Goal: Task Accomplishment & Management: Complete application form

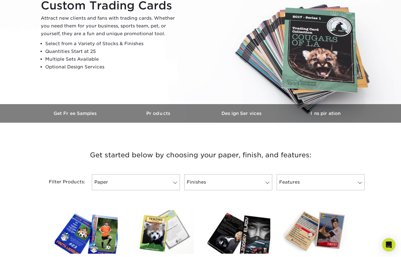
scroll to position [69, 0]
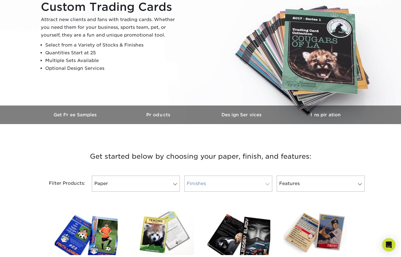
click at [222, 186] on link "Finishes" at bounding box center [228, 184] width 88 height 16
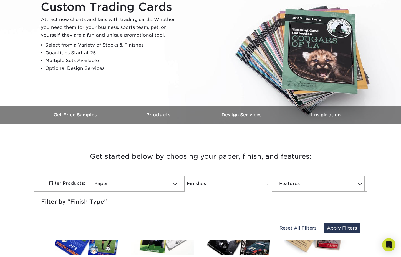
click at [191, 168] on h3 "Get started below by choosing your paper, finish, and features:" at bounding box center [200, 156] width 325 height 25
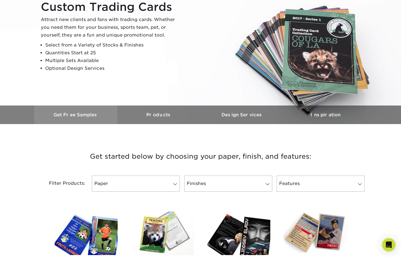
click at [75, 117] on h3 "Get Free Samples" at bounding box center [75, 114] width 83 height 5
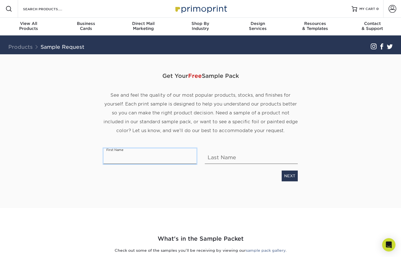
click at [162, 158] on input "text" at bounding box center [149, 157] width 93 height 16
type input "d"
type input "Debra"
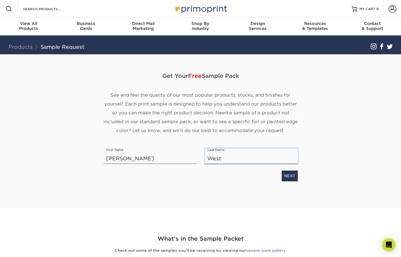
type input "West"
click at [136, 187] on div "Get Your Free Sample Pack See and feel the quality of our most popular products…" at bounding box center [200, 124] width 194 height 141
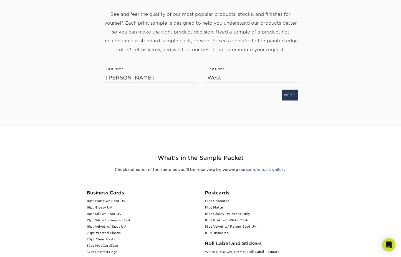
scroll to position [72, 0]
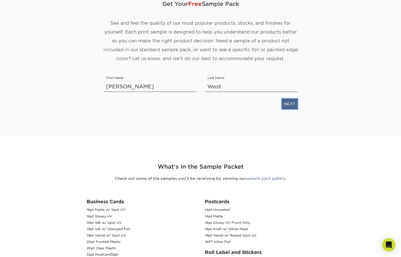
click at [288, 104] on link "NEXT" at bounding box center [290, 104] width 16 height 11
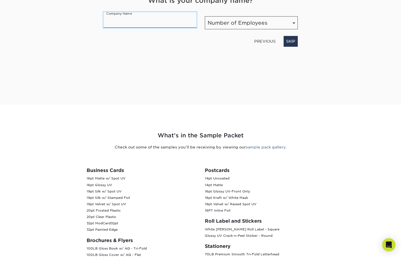
scroll to position [64, 0]
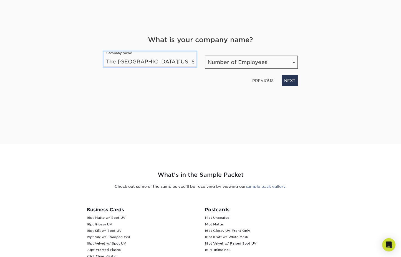
type input "The University of New Mexico"
select select "10,001+"
click option "10,001+ employees" at bounding box center [0, 0] width 0 height 0
click at [292, 81] on link "NEXT" at bounding box center [290, 80] width 16 height 11
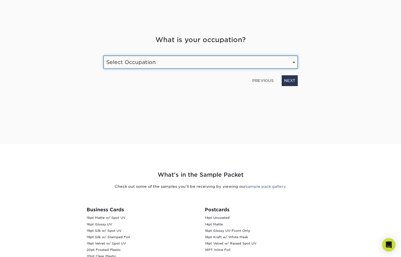
click at [103, 56] on select "Select Occupation Agency Automotive Blogger Cleaning Services Construction Educ…" at bounding box center [200, 62] width 194 height 13
select select "Marketing"
click option "Marketing" at bounding box center [0, 0] width 0 height 0
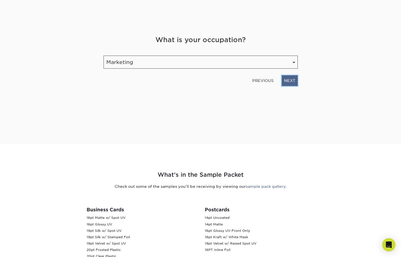
click at [288, 79] on link "NEXT" at bounding box center [290, 80] width 16 height 11
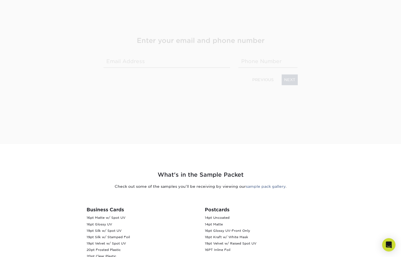
scroll to position [65, 0]
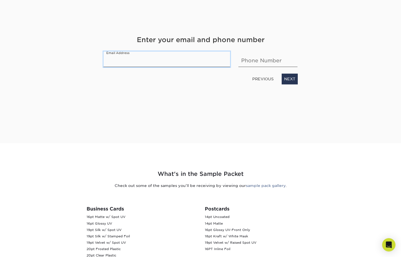
click at [134, 62] on input "email" at bounding box center [166, 60] width 127 height 16
type input "debrawest@unm.edu"
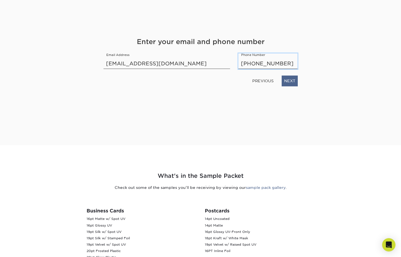
type input "505-277-4958"
click at [291, 81] on link "NEXT" at bounding box center [290, 81] width 16 height 11
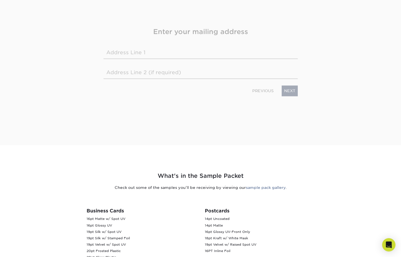
scroll to position [53, 0]
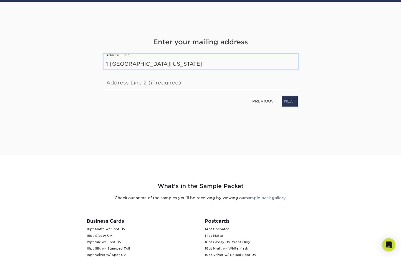
type input "1 [GEOGRAPHIC_DATA][US_STATE]"
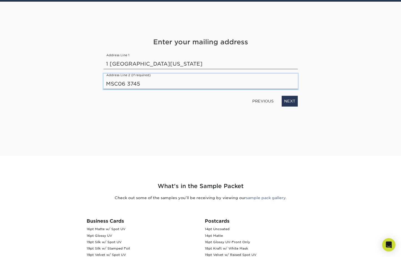
type input "MSC06 3745"
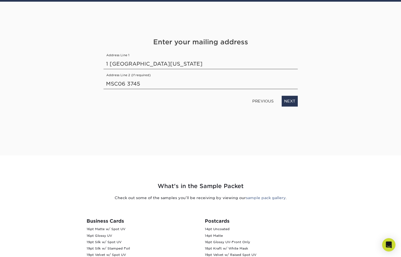
click at [167, 103] on div "PREVIOUS NEXT" at bounding box center [200, 100] width 202 height 13
click at [289, 101] on link "NEXT" at bounding box center [290, 101] width 16 height 11
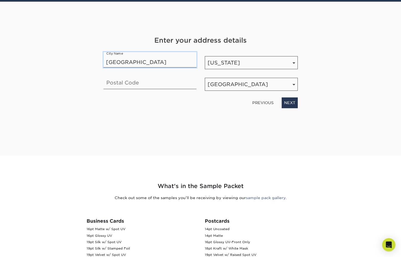
type input "[GEOGRAPHIC_DATA]"
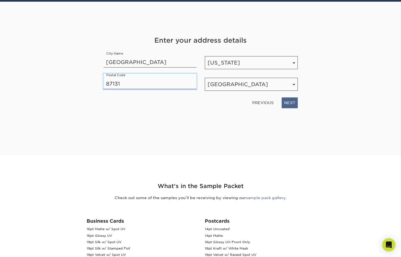
type input "87131"
click at [295, 105] on link "NEXT" at bounding box center [290, 103] width 16 height 11
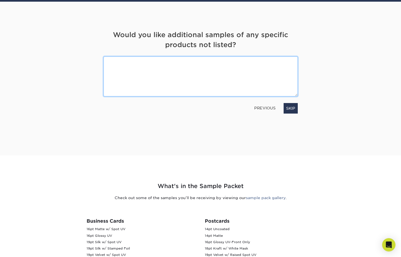
click at [183, 82] on textarea at bounding box center [200, 77] width 194 height 40
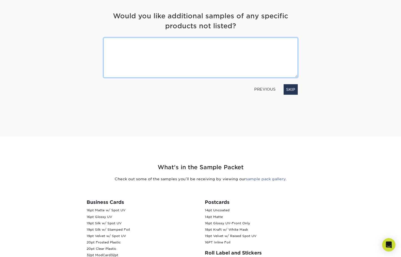
scroll to position [0, 0]
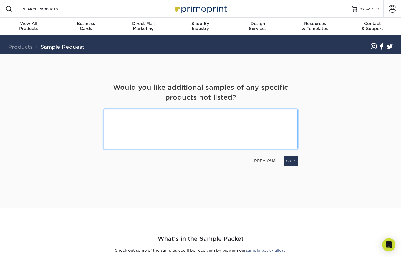
click at [176, 121] on textarea at bounding box center [200, 129] width 194 height 40
type textarea "Our boss likes rounded corner if that can happen."
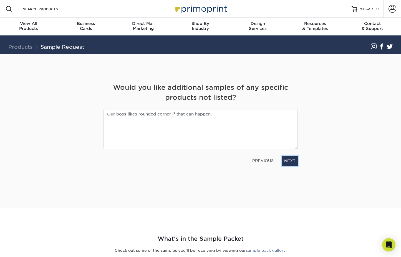
drag, startPoint x: 292, startPoint y: 162, endPoint x: 270, endPoint y: 163, distance: 21.1
click at [291, 162] on link "NEXT" at bounding box center [290, 161] width 16 height 11
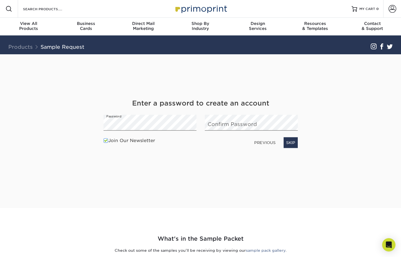
click at [165, 178] on div "Get Your Free Sample Pack See and feel the quality of our most popular products…" at bounding box center [200, 124] width 194 height 141
click at [292, 142] on link "NEXT" at bounding box center [290, 143] width 16 height 11
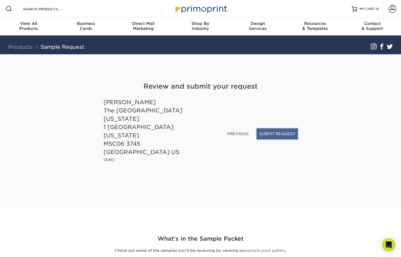
click at [272, 139] on button "SUBMIT REQUEST" at bounding box center [277, 134] width 41 height 11
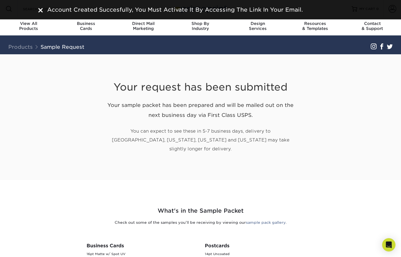
click at [315, 66] on div "Your request has been submitted Your sample packet has been prepared and will b…" at bounding box center [200, 117] width 325 height 126
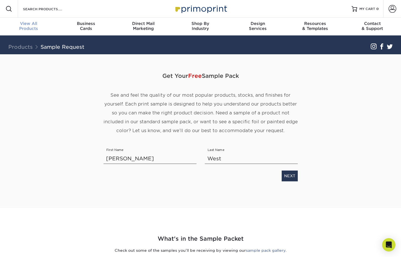
click at [27, 22] on span "View All" at bounding box center [28, 23] width 57 height 5
click at [131, 201] on div "Get Your Free Sample Pack See and feel the quality of our most popular products…" at bounding box center [200, 131] width 325 height 154
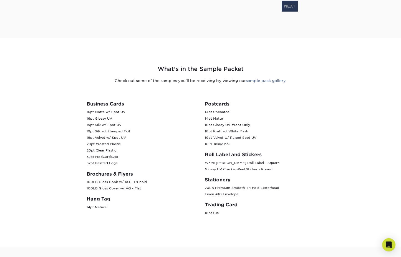
scroll to position [174, 0]
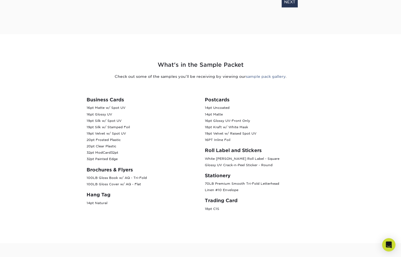
drag, startPoint x: 208, startPoint y: 211, endPoint x: 240, endPoint y: 211, distance: 31.9
click at [239, 211] on p "18pt C1S" at bounding box center [260, 209] width 110 height 6
click at [240, 211] on p "18pt C1S" at bounding box center [260, 209] width 110 height 6
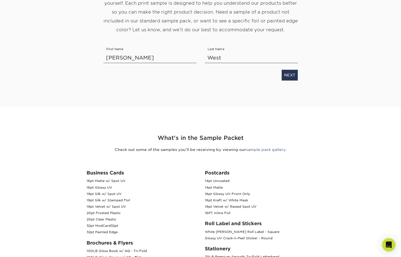
scroll to position [0, 0]
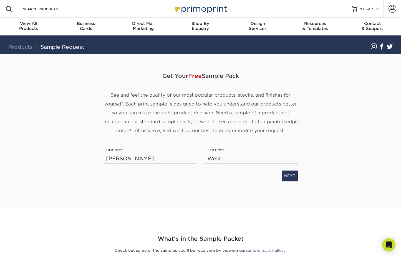
click at [391, 10] on span at bounding box center [392, 9] width 8 height 8
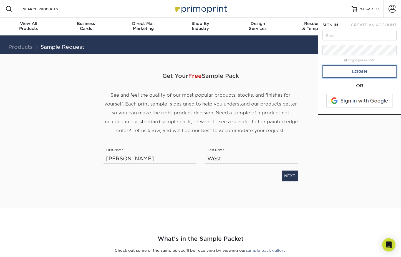
click at [353, 71] on link "Login" at bounding box center [359, 71] width 74 height 13
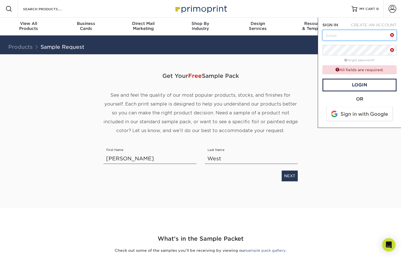
click at [344, 33] on input "text" at bounding box center [359, 35] width 74 height 11
type input "debrawest@unm.edu"
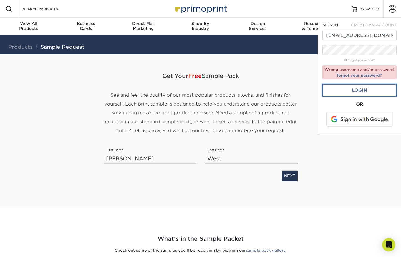
click at [356, 90] on link "Login" at bounding box center [359, 90] width 74 height 13
click at [388, 244] on icon "Open Intercom Messenger" at bounding box center [388, 245] width 6 height 7
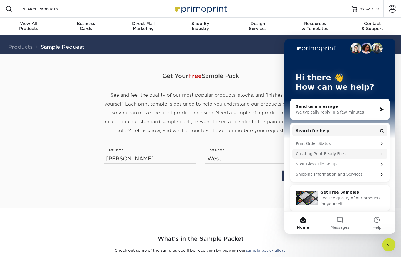
scroll to position [7, 0]
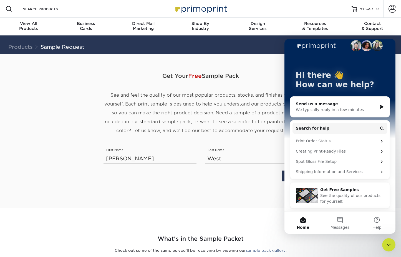
click at [342, 193] on div "See the quality of our products for yourself." at bounding box center [352, 199] width 64 height 12
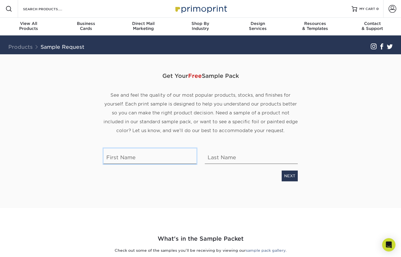
click at [134, 156] on input "text" at bounding box center [149, 157] width 93 height 16
type input "[PERSON_NAME]"
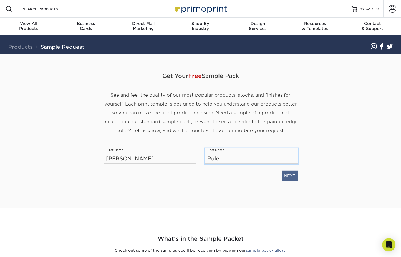
type input "Rule"
drag, startPoint x: 290, startPoint y: 174, endPoint x: 285, endPoint y: 175, distance: 5.0
click at [290, 174] on link "NEXT" at bounding box center [290, 176] width 16 height 11
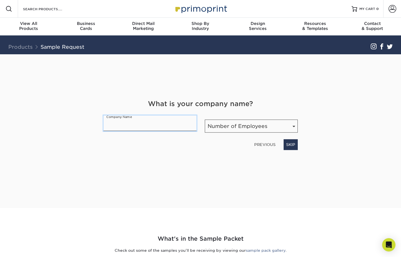
click at [163, 126] on input "text" at bounding box center [149, 124] width 93 height 16
type input "The [GEOGRAPHIC_DATA][US_STATE]"
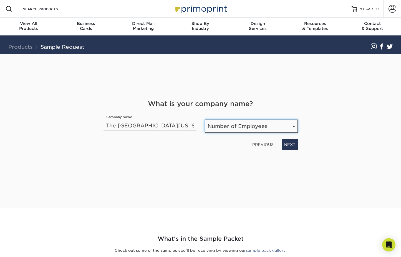
select select "10,001+"
click option "10,001+ employees" at bounding box center [0, 0] width 0 height 0
click at [288, 141] on link "NEXT" at bounding box center [290, 145] width 16 height 11
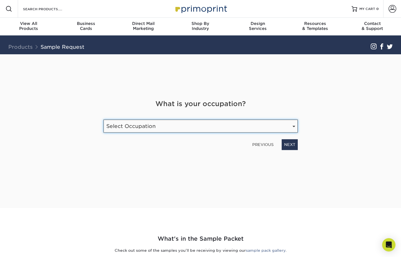
click at [103, 120] on select "Select Occupation Agency Automotive Blogger Cleaning Services Construction Educ…" at bounding box center [200, 126] width 194 height 13
select select "Marketing"
click option "Marketing" at bounding box center [0, 0] width 0 height 0
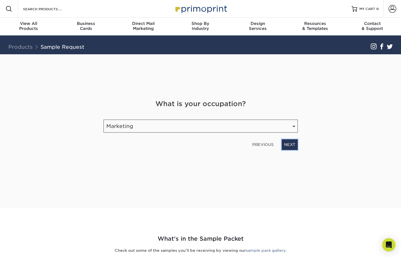
drag, startPoint x: 293, startPoint y: 146, endPoint x: 237, endPoint y: 143, distance: 56.1
click at [293, 146] on link "NEXT" at bounding box center [290, 145] width 16 height 11
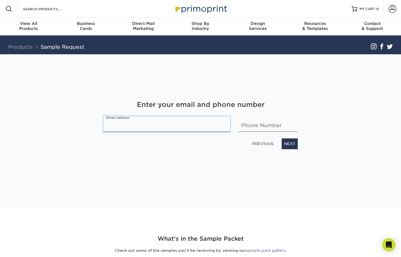
click at [141, 127] on input "email" at bounding box center [166, 124] width 127 height 16
type input "[EMAIL_ADDRESS][DOMAIN_NAME]"
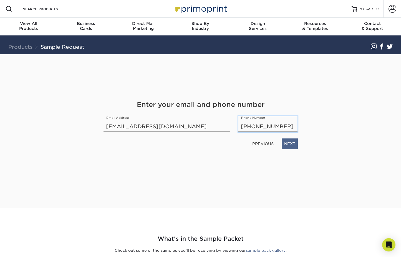
type input "[PHONE_NUMBER]"
click at [288, 145] on link "NEXT" at bounding box center [290, 144] width 16 height 11
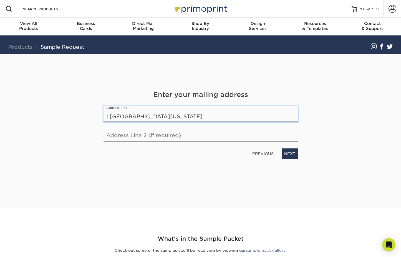
type input "1 University of New Mexico"
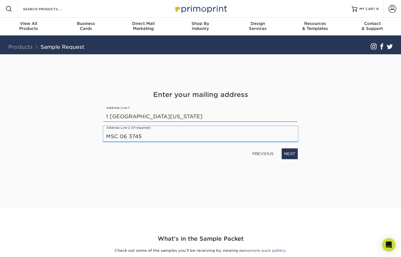
click at [120, 136] on input "MSC 06 3745" at bounding box center [200, 134] width 194 height 16
type input "MSC06 3745"
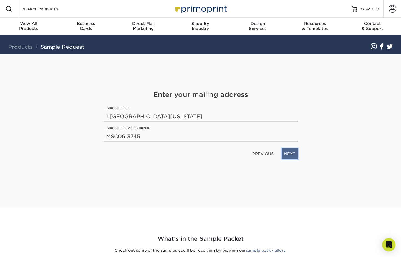
click at [291, 152] on link "NEXT" at bounding box center [290, 154] width 16 height 11
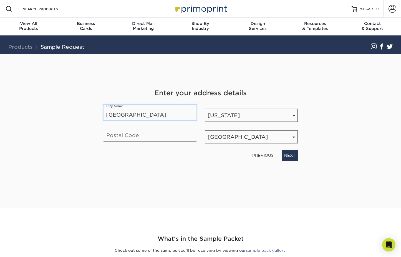
type input "Albuquerque"
type input "87131"
click at [291, 156] on link "NEXT" at bounding box center [290, 155] width 16 height 11
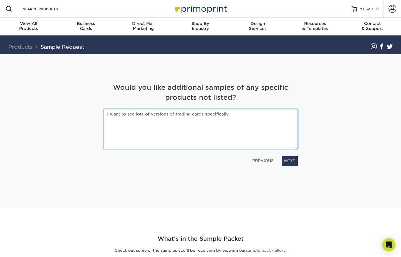
type textarea "I want to see lots of versions of trading cards specifically."
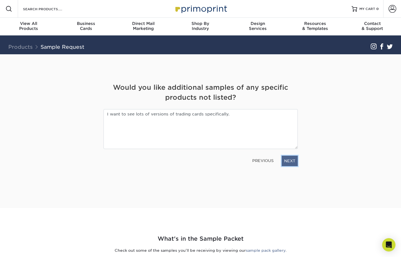
click at [290, 160] on link "NEXT" at bounding box center [290, 161] width 16 height 11
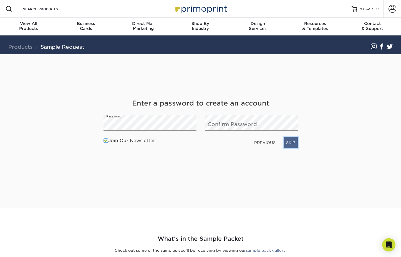
click at [292, 146] on link "SKIP" at bounding box center [290, 143] width 14 height 11
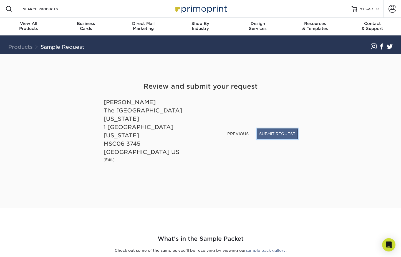
click at [288, 139] on button "SUBMIT REQUEST" at bounding box center [277, 134] width 41 height 11
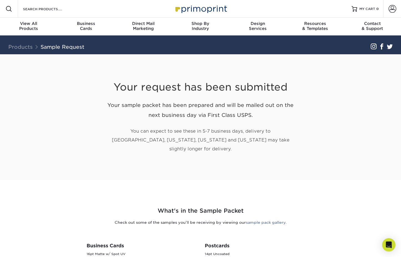
drag, startPoint x: 157, startPoint y: 131, endPoint x: 255, endPoint y: 140, distance: 98.9
click at [255, 140] on p "You can expect to see these in 5-7 business days, delivery to [GEOGRAPHIC_DATA]…" at bounding box center [200, 140] width 194 height 27
drag, startPoint x: 250, startPoint y: 141, endPoint x: 133, endPoint y: 132, distance: 116.8
click at [133, 132] on p "You can expect to see these in 5-7 business days, delivery to [GEOGRAPHIC_DATA]…" at bounding box center [200, 140] width 194 height 27
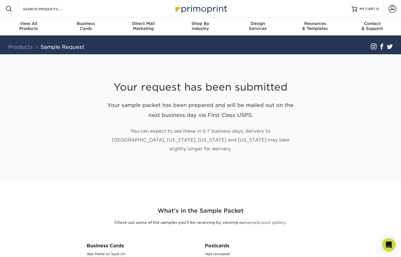
click at [132, 132] on p "You can expect to see these in 5-7 business days, delivery to [GEOGRAPHIC_DATA]…" at bounding box center [200, 140] width 194 height 27
drag, startPoint x: 129, startPoint y: 132, endPoint x: 250, endPoint y: 146, distance: 121.4
click at [250, 146] on div "Your request has been submitted Your sample packet has been prepared and will b…" at bounding box center [200, 110] width 194 height 113
click at [229, 143] on p "You can expect to see these in 5-7 business days, delivery to [GEOGRAPHIC_DATA]…" at bounding box center [200, 140] width 194 height 27
